Goal: Information Seeking & Learning: Learn about a topic

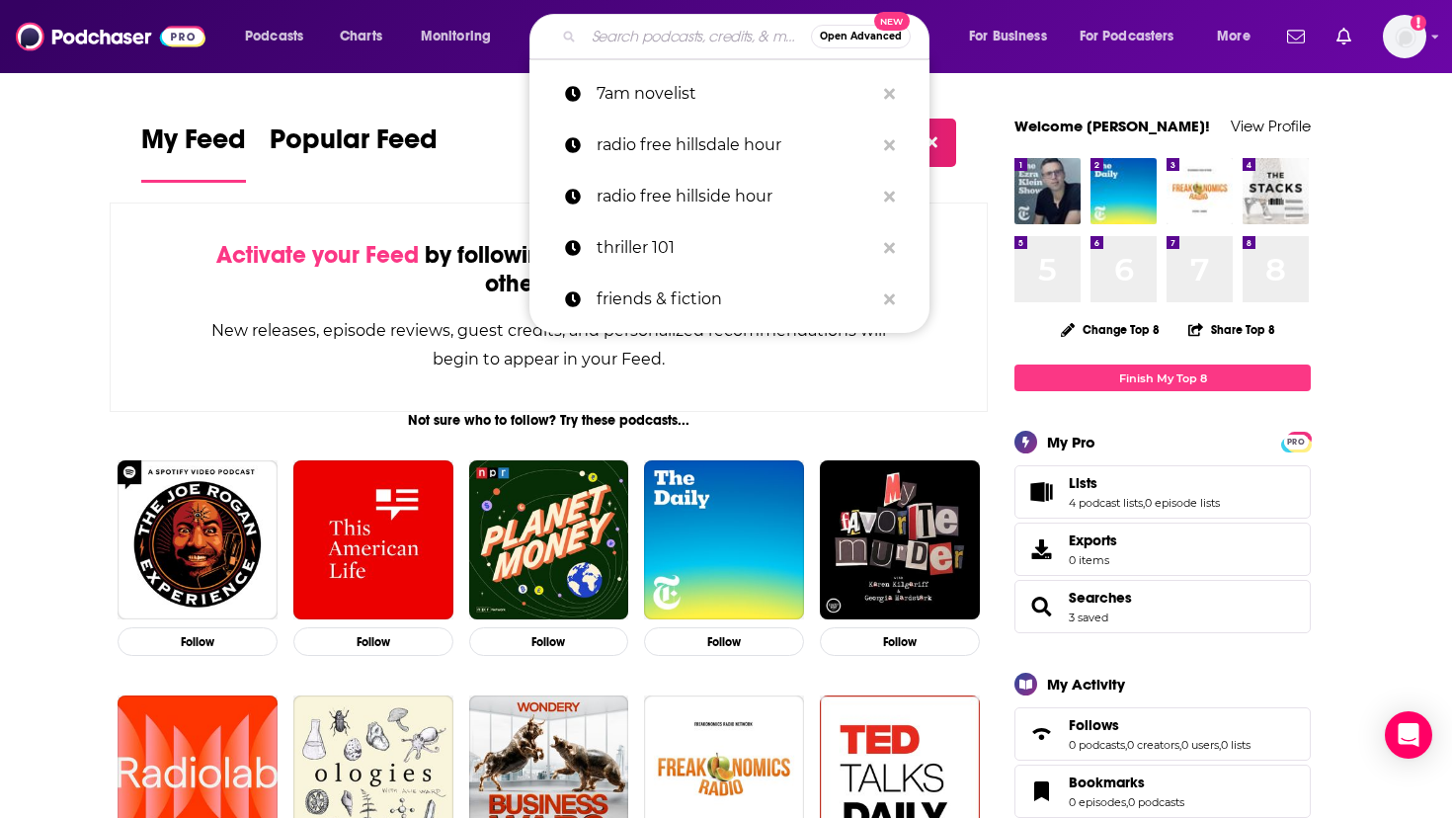
click at [726, 30] on input "Search podcasts, credits, & more..." at bounding box center [697, 37] width 227 height 32
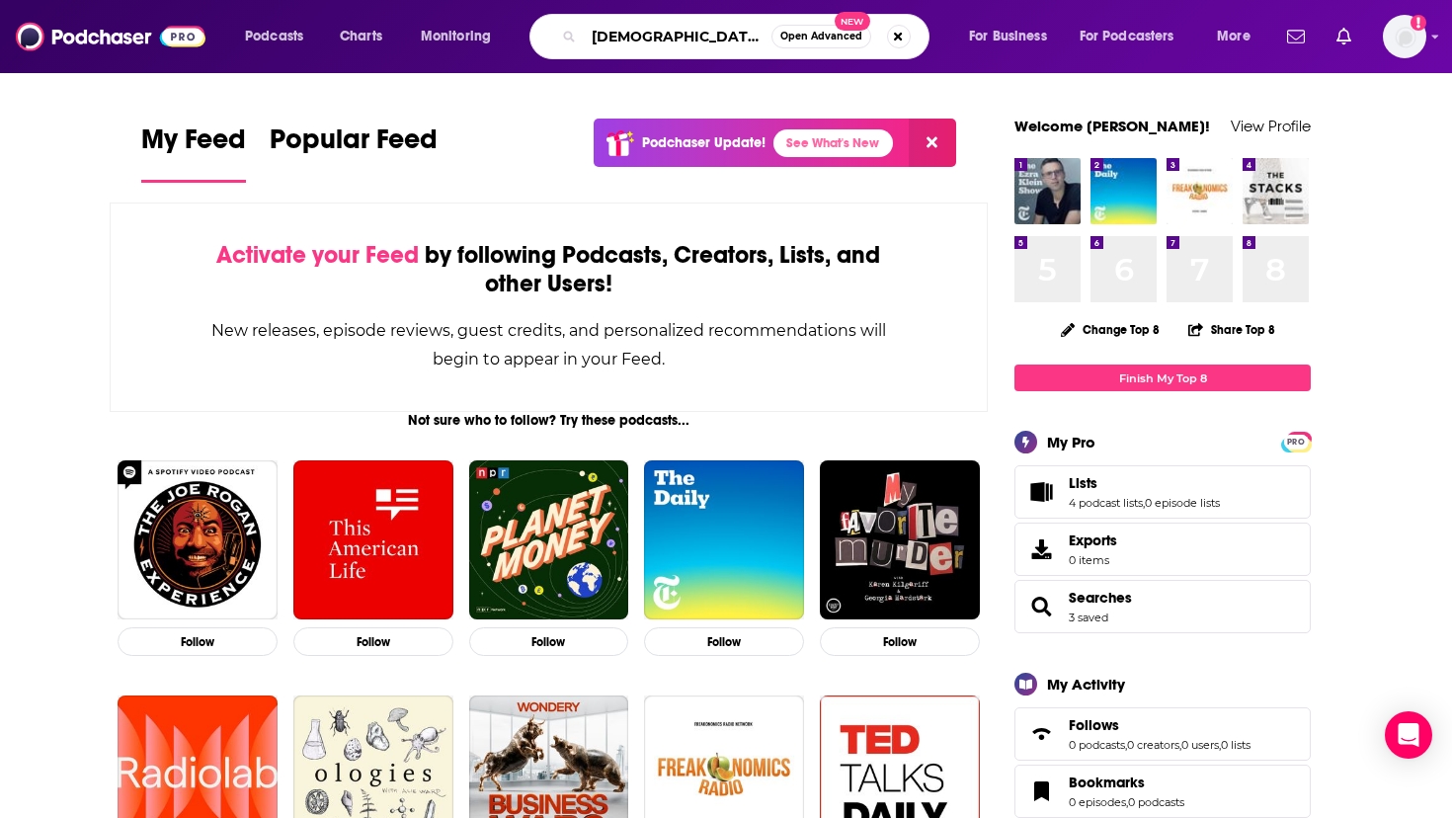
type input "[DEMOGRAPHIC_DATA][PERSON_NAME]"
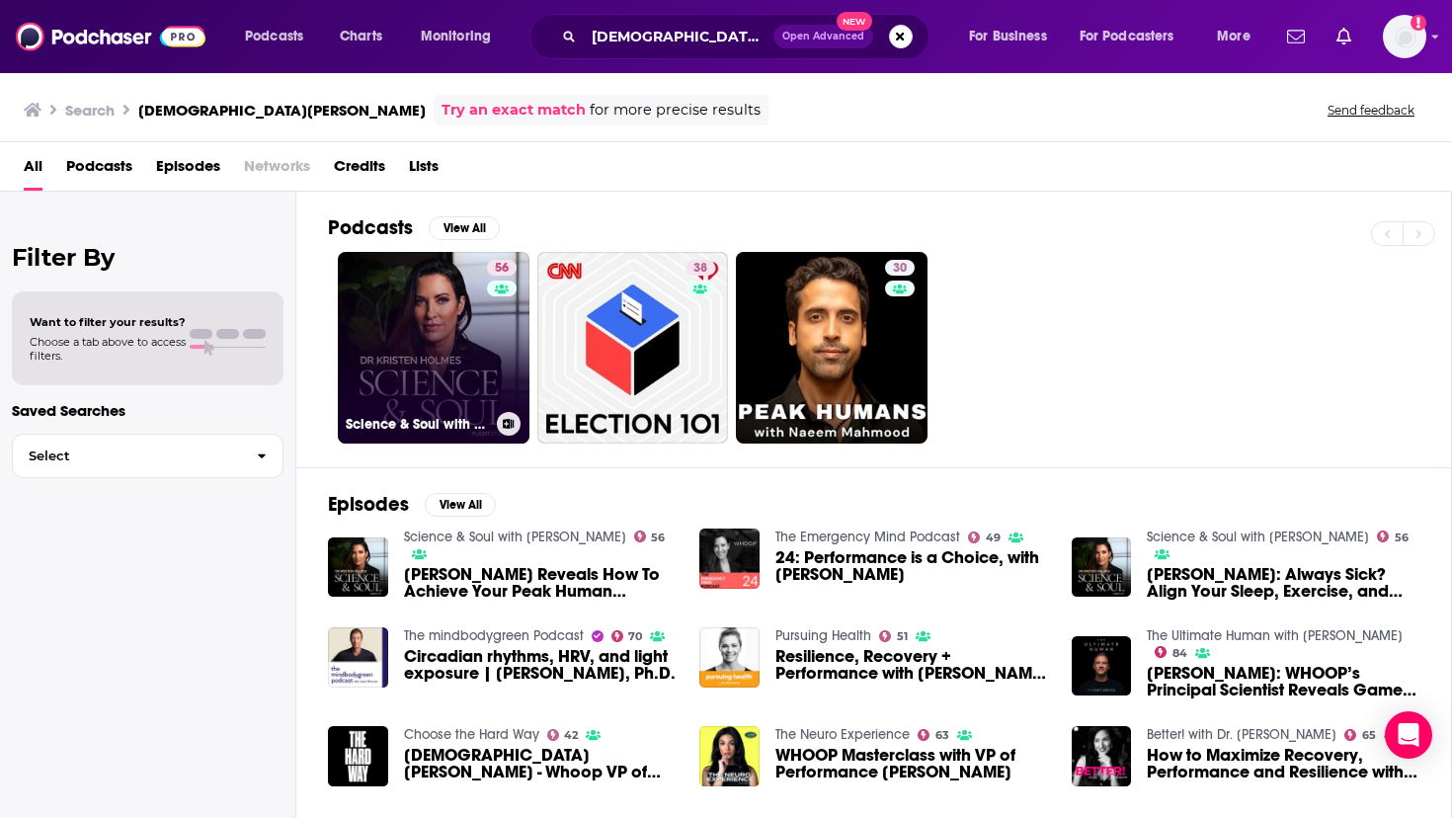
click at [500, 341] on div "56" at bounding box center [504, 336] width 35 height 152
